Goal: Find specific page/section: Find specific page/section

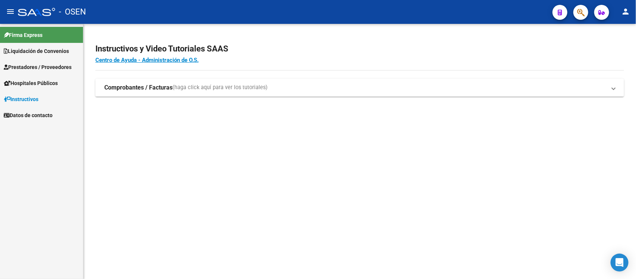
click at [54, 46] on link "Liquidación de Convenios" at bounding box center [41, 51] width 83 height 16
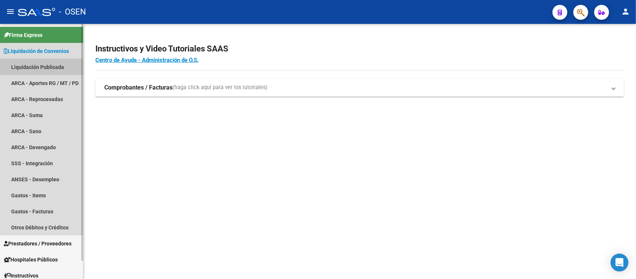
click at [35, 68] on link "Liquidación Publicada" at bounding box center [41, 67] width 83 height 16
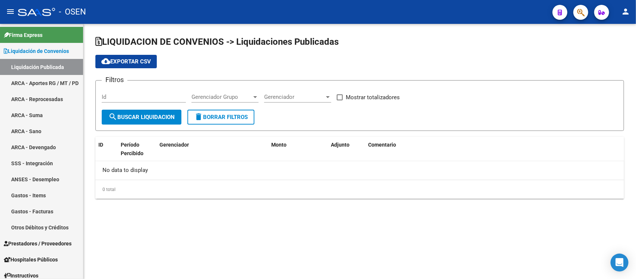
checkbox input "true"
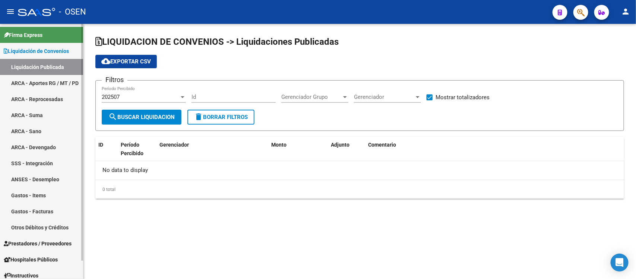
click at [38, 76] on link "ARCA - Aportes RG / MT / PD" at bounding box center [41, 83] width 83 height 16
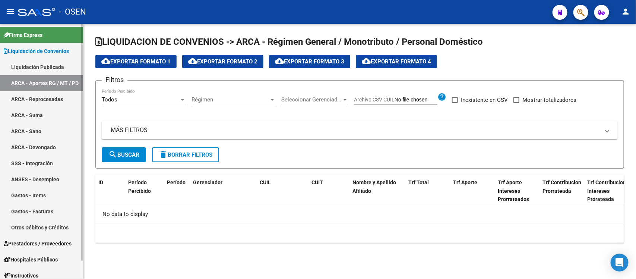
click at [32, 94] on link "ARCA - Reprocesadas" at bounding box center [41, 99] width 83 height 16
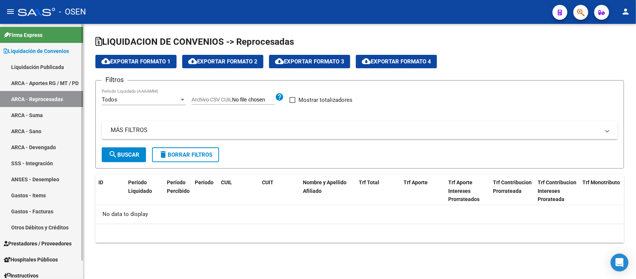
checkbox input "true"
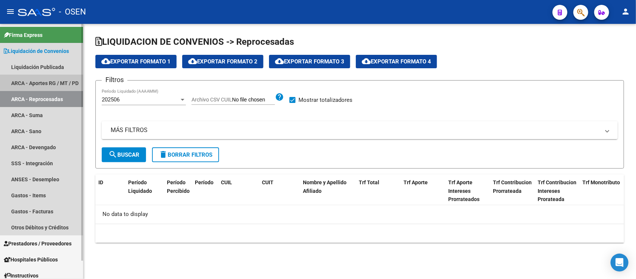
click at [37, 79] on link "ARCA - Aportes RG / MT / PD" at bounding box center [41, 83] width 83 height 16
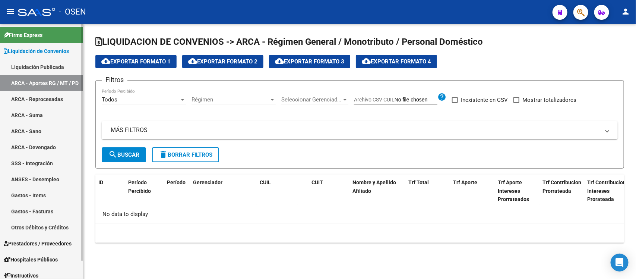
click at [53, 63] on link "Liquidación Publicada" at bounding box center [41, 67] width 83 height 16
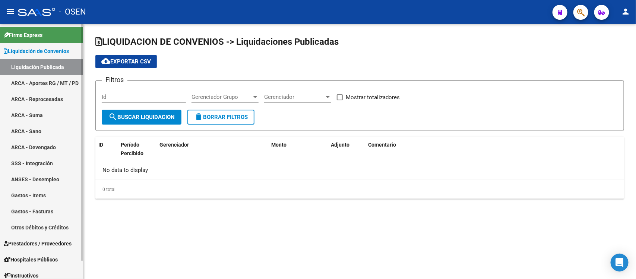
checkbox input "true"
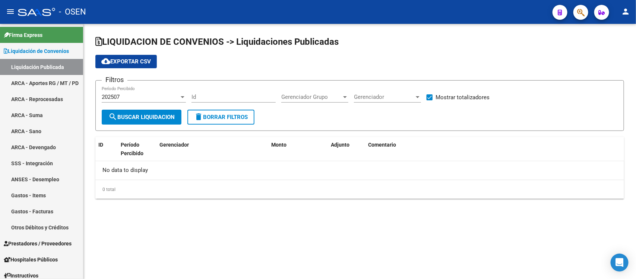
click at [170, 94] on div "202507" at bounding box center [141, 97] width 78 height 7
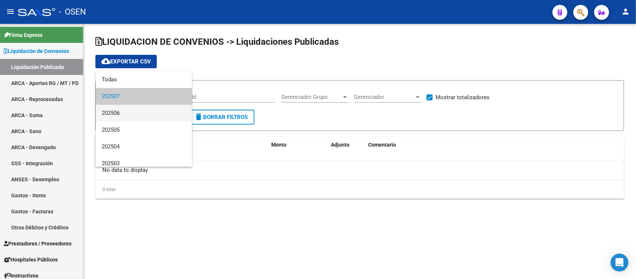
click at [136, 113] on span "202506" at bounding box center [144, 113] width 84 height 17
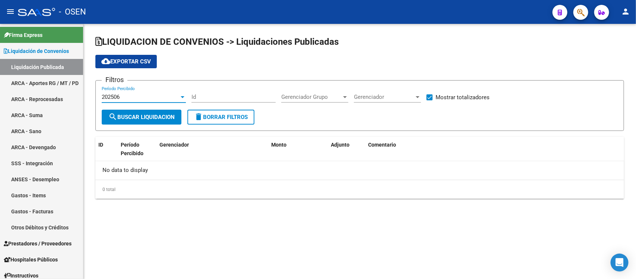
click at [138, 112] on button "search Buscar Liquidacion" at bounding box center [142, 117] width 80 height 15
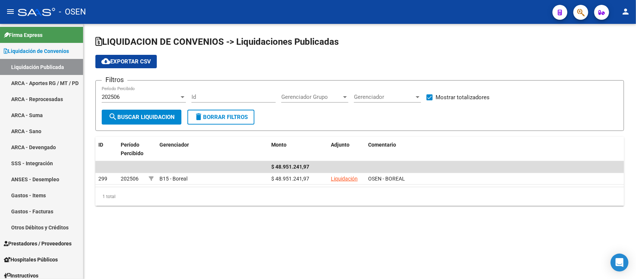
click at [181, 97] on div at bounding box center [183, 97] width 4 height 2
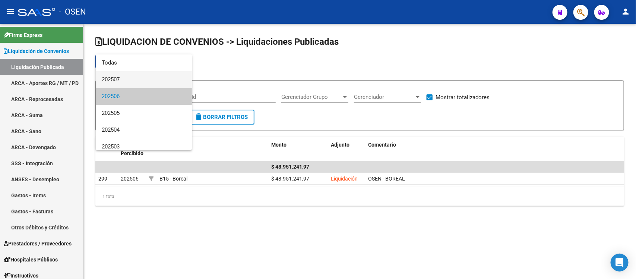
click at [154, 87] on span "202507" at bounding box center [144, 79] width 84 height 17
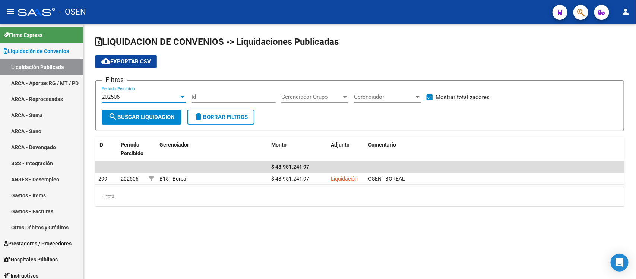
click at [154, 83] on form "Filtros 202506 Período Percibido Id Gerenciador Grupo Gerenciador Grupo Gerenci…" at bounding box center [359, 105] width 529 height 51
click at [153, 111] on button "search Buscar Liquidacion" at bounding box center [142, 117] width 80 height 15
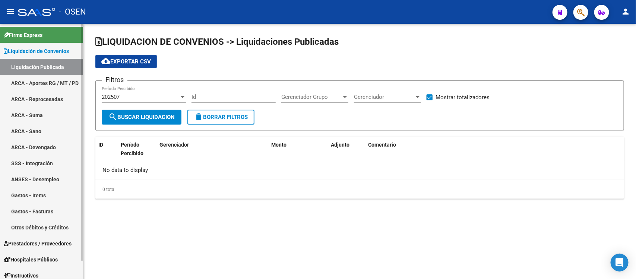
click at [51, 99] on link "ARCA - Reprocesadas" at bounding box center [41, 99] width 83 height 16
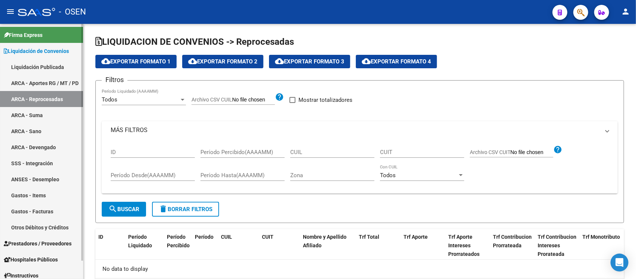
checkbox input "true"
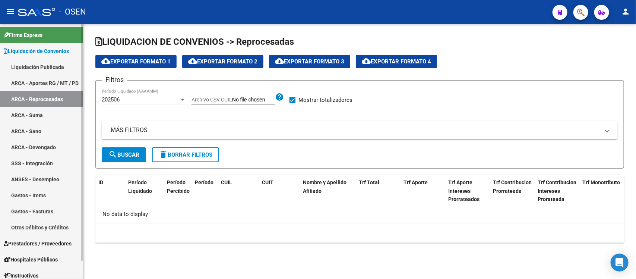
click at [37, 116] on link "ARCA - Suma" at bounding box center [41, 115] width 83 height 16
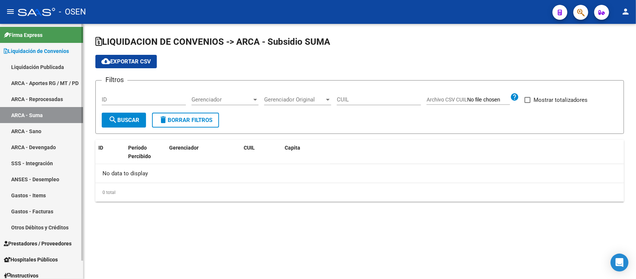
checkbox input "true"
